Goal: Obtain resource: Obtain resource

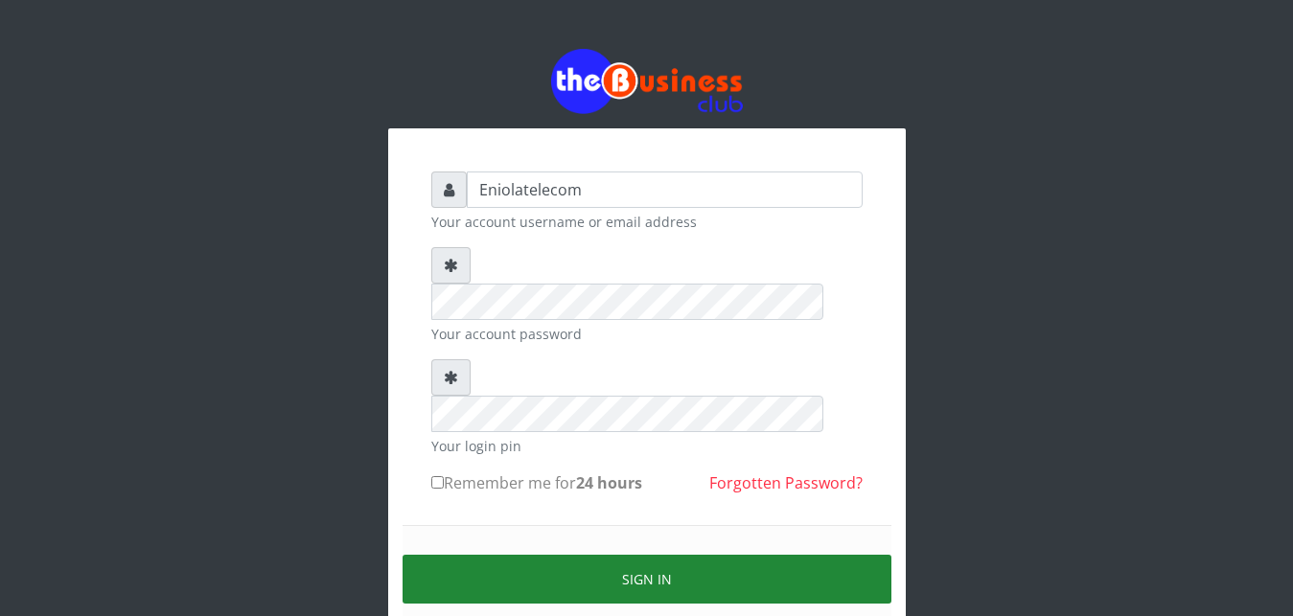
click at [652, 555] on button "Sign in" at bounding box center [646, 579] width 489 height 49
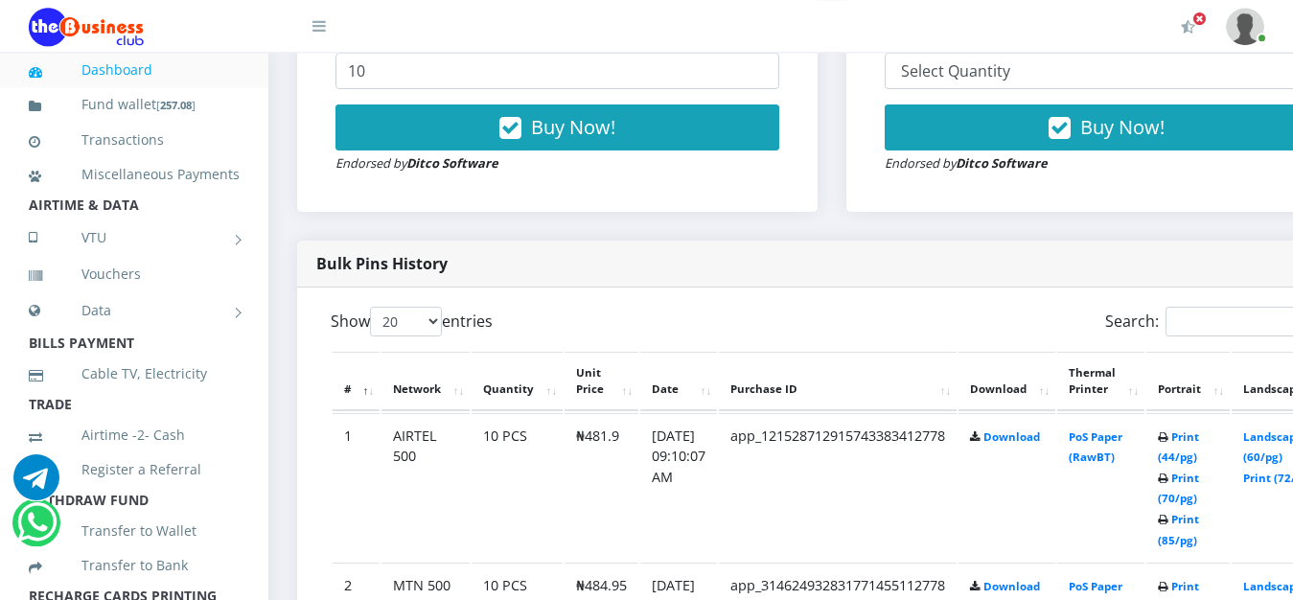
scroll to position [847, 0]
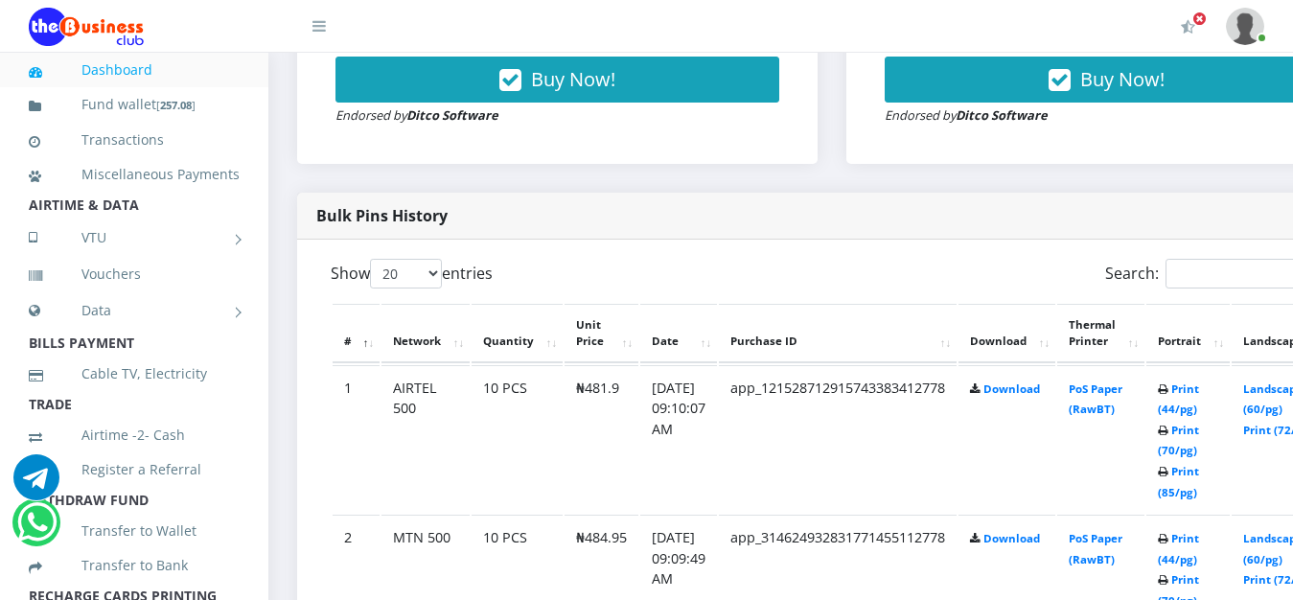
click at [1284, 401] on td "Landscape (60/pg) Print (72/pg)" at bounding box center [1281, 439] width 100 height 149
click at [1274, 392] on link "Landscape (60/pg)" at bounding box center [1272, 398] width 59 height 35
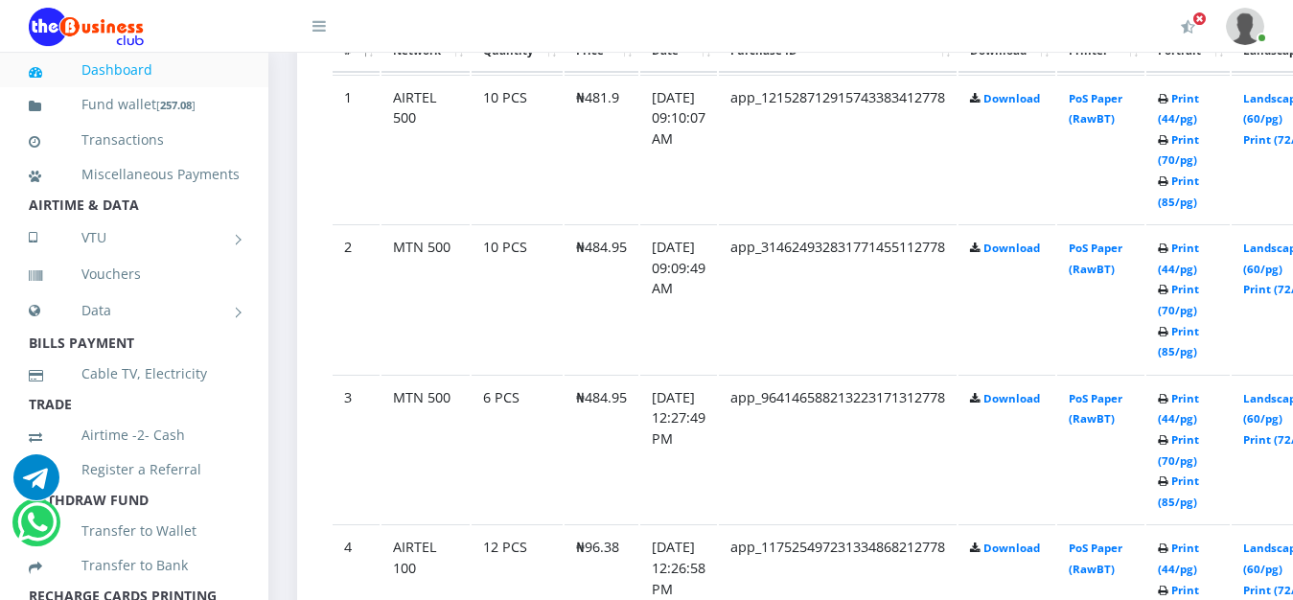
scroll to position [1140, 0]
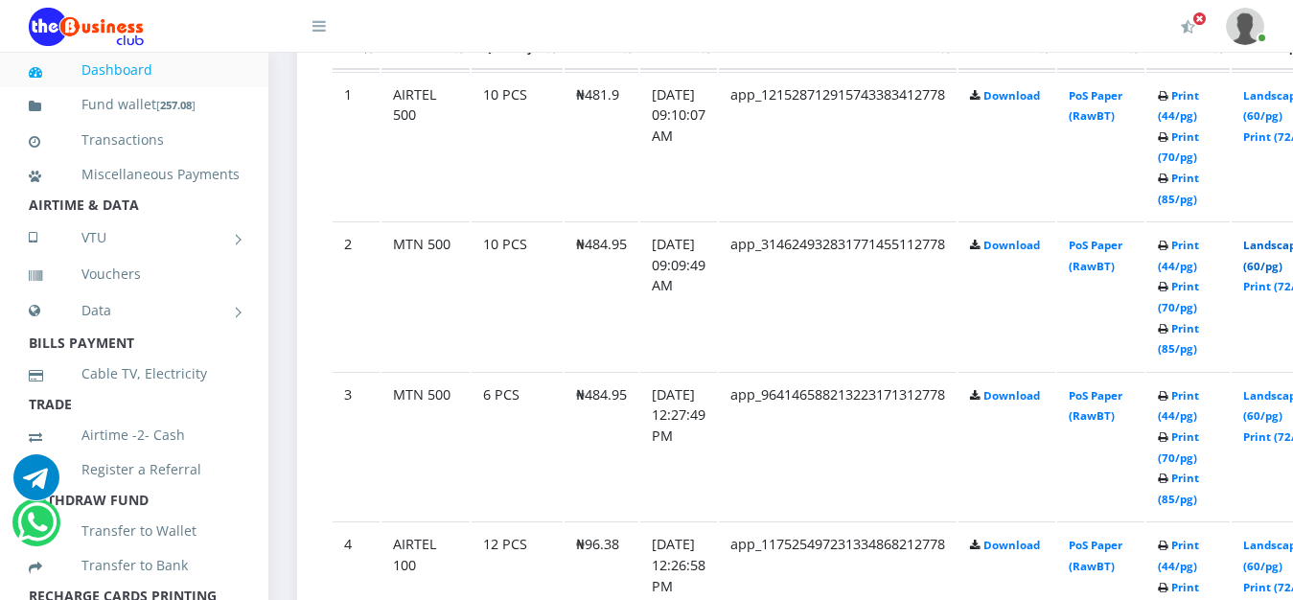
click at [1278, 247] on link "Landscape (60/pg)" at bounding box center [1272, 255] width 59 height 35
